Goal: Information Seeking & Learning: Learn about a topic

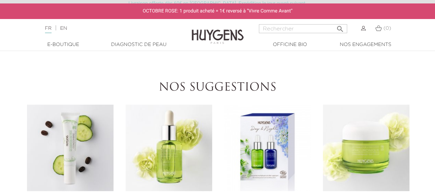
scroll to position [865, 0]
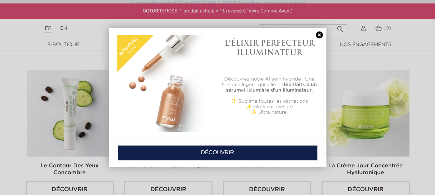
click at [317, 34] on link at bounding box center [319, 34] width 10 height 7
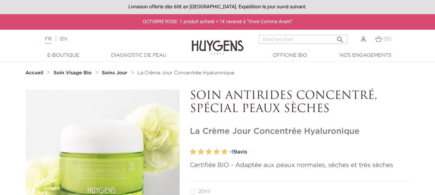
click at [114, 73] on strong "Soins Jour" at bounding box center [115, 73] width 26 height 5
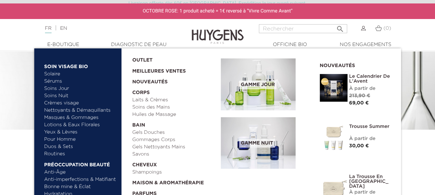
scroll to position [69, 0]
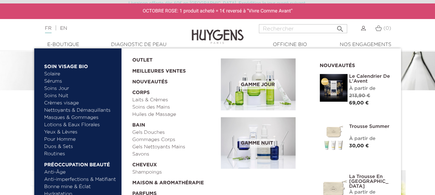
click at [58, 171] on link "Anti-Âge" at bounding box center [80, 172] width 72 height 7
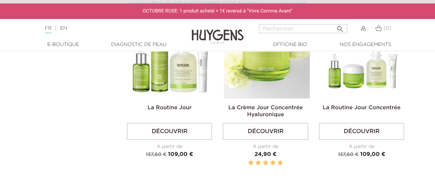
scroll to position [1072, 0]
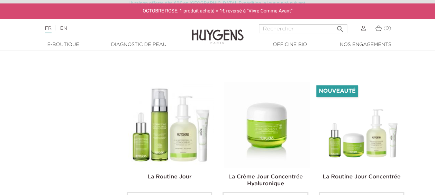
click at [278, 117] on img at bounding box center [266, 124] width 85 height 85
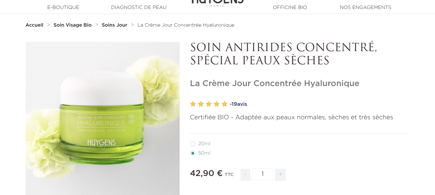
scroll to position [69, 0]
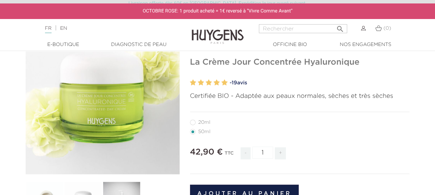
click at [205, 120] on label27"] "20ml" at bounding box center [204, 123] width 29 height 6
radio input "true"
click at [205, 134] on label4"] "50ml" at bounding box center [204, 132] width 29 height 6
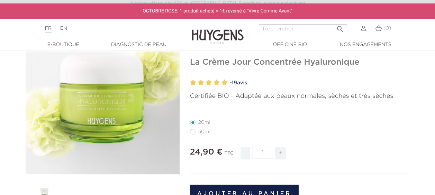
radio input "true"
click at [202, 120] on label27"] "20ml" at bounding box center [204, 123] width 29 height 6
radio input "true"
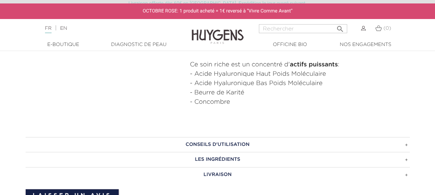
scroll to position [415, 0]
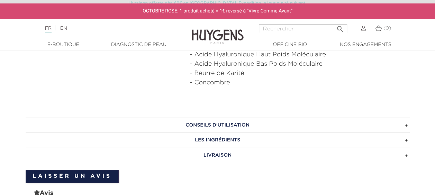
click at [238, 122] on h3 "Conseils d'utilisation" at bounding box center [218, 125] width 384 height 15
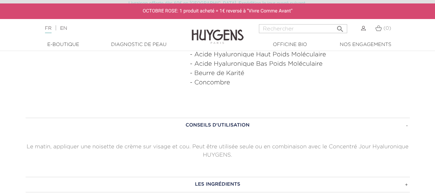
scroll to position [484, 0]
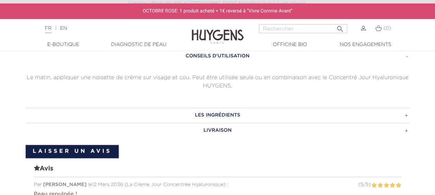
click at [212, 114] on h3 "Les ingrédients" at bounding box center [218, 115] width 384 height 15
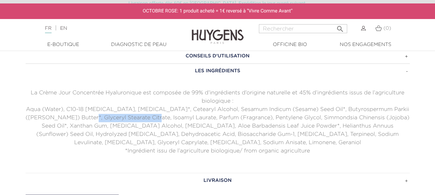
drag, startPoint x: 66, startPoint y: 113, endPoint x: 131, endPoint y: 121, distance: 65.8
click at [131, 121] on p "Aqua (Water), C10-18 [MEDICAL_DATA], [MEDICAL_DATA]*, Cetearyl Alcohol, Sesamum…" at bounding box center [218, 127] width 384 height 42
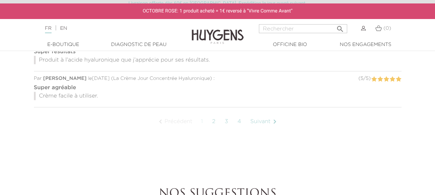
scroll to position [796, 0]
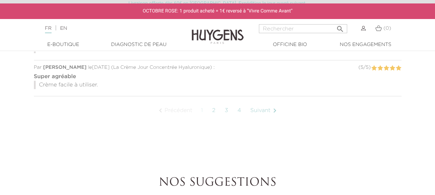
click at [216, 109] on link "2" at bounding box center [214, 110] width 11 height 17
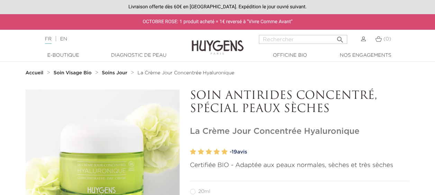
click at [79, 75] on strong "Soin Visage Bio" at bounding box center [73, 73] width 38 height 5
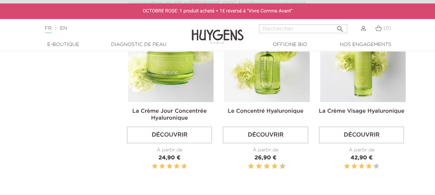
scroll to position [242, 0]
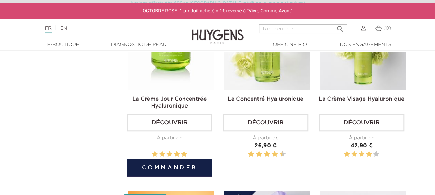
click at [167, 126] on link "Découvrir" at bounding box center [169, 122] width 85 height 17
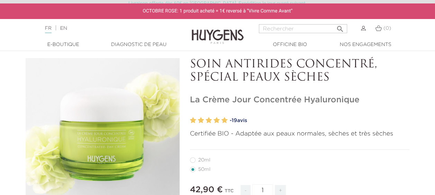
scroll to position [69, 0]
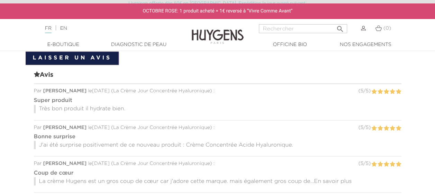
scroll to position [536, 0]
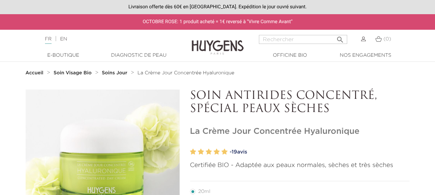
radio input "true"
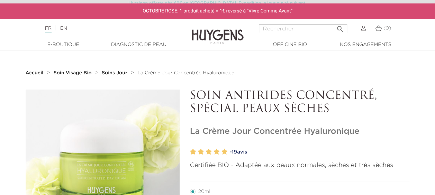
scroll to position [69, 0]
